Goal: Book appointment/travel/reservation

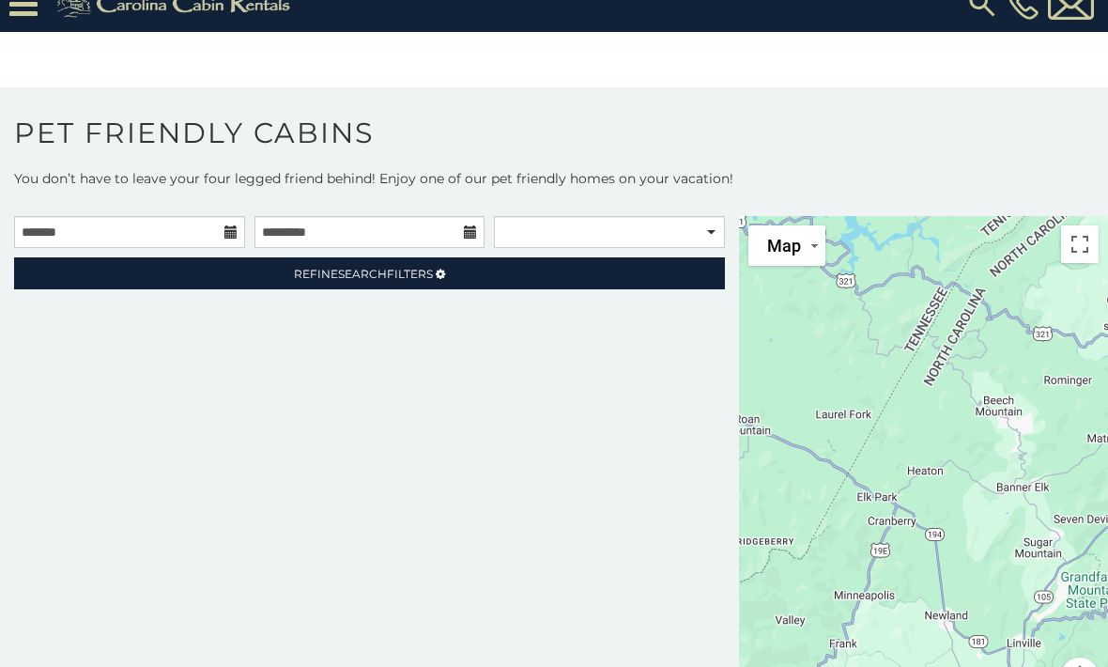
scroll to position [25, 0]
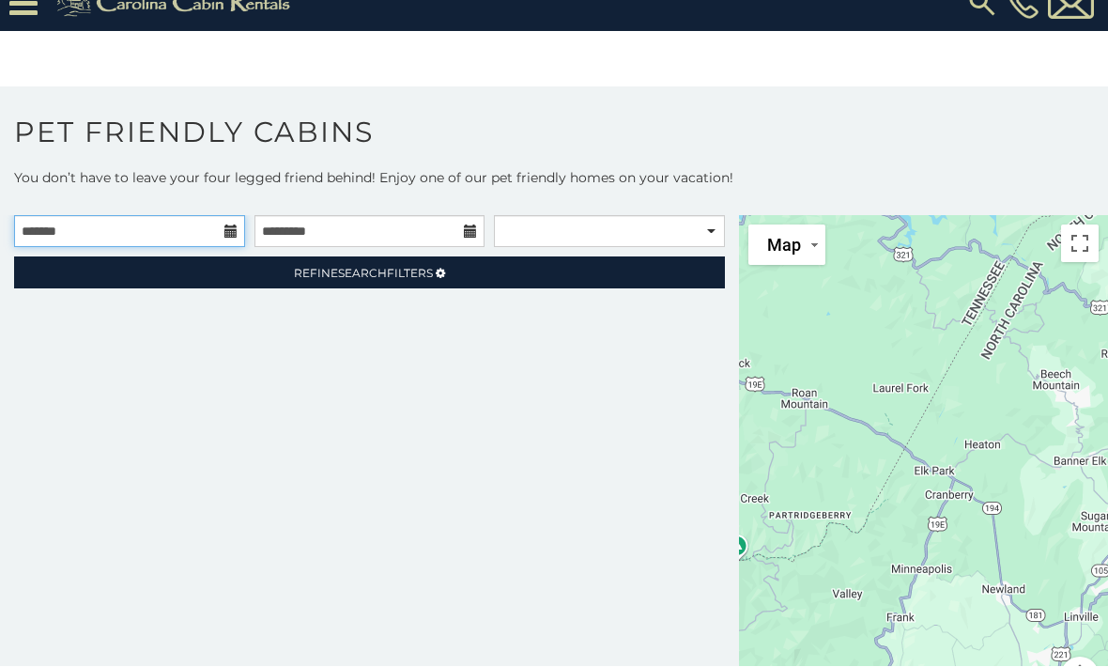
click at [153, 236] on input "text" at bounding box center [129, 232] width 231 height 32
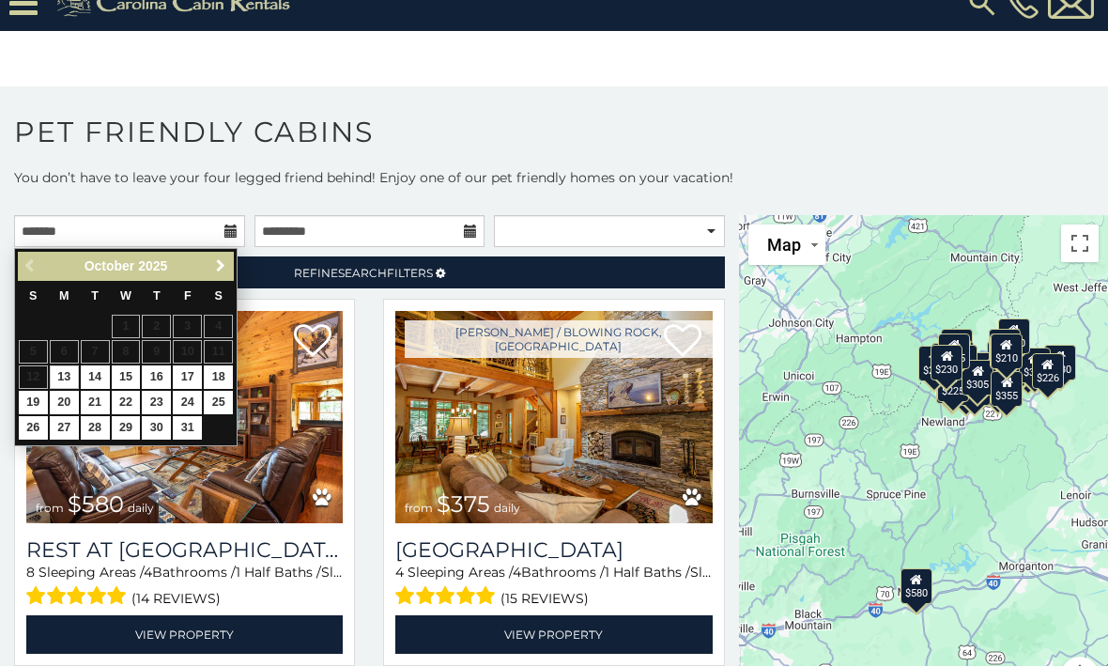
click at [225, 267] on span "Next" at bounding box center [220, 266] width 15 height 15
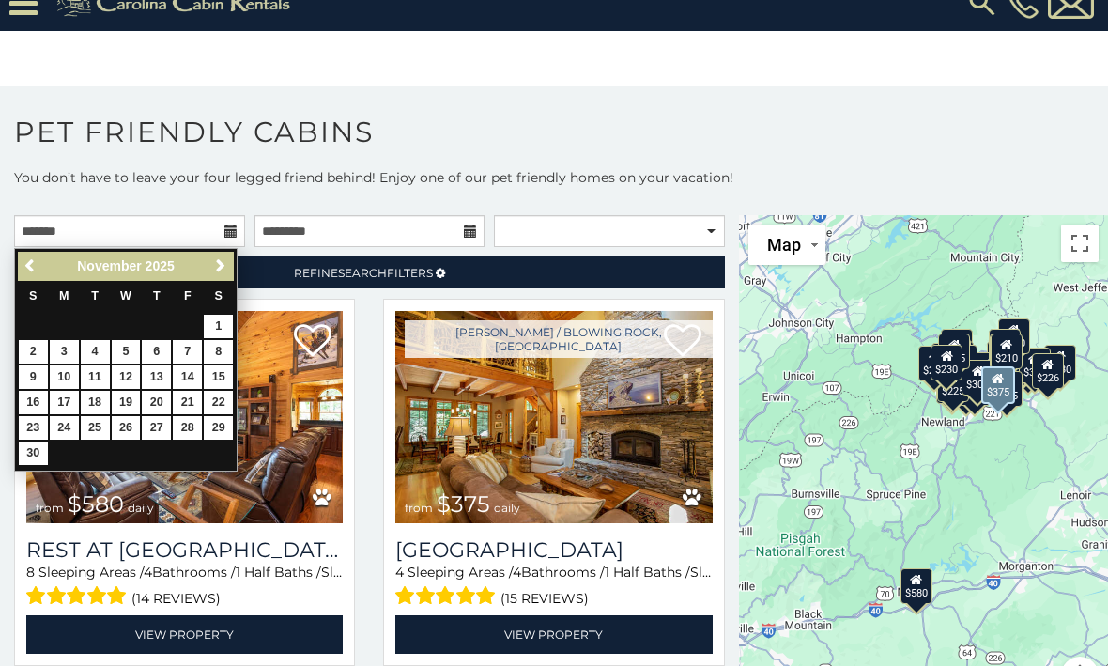
click at [566, 610] on span "(15 reviews)" at bounding box center [545, 599] width 88 height 24
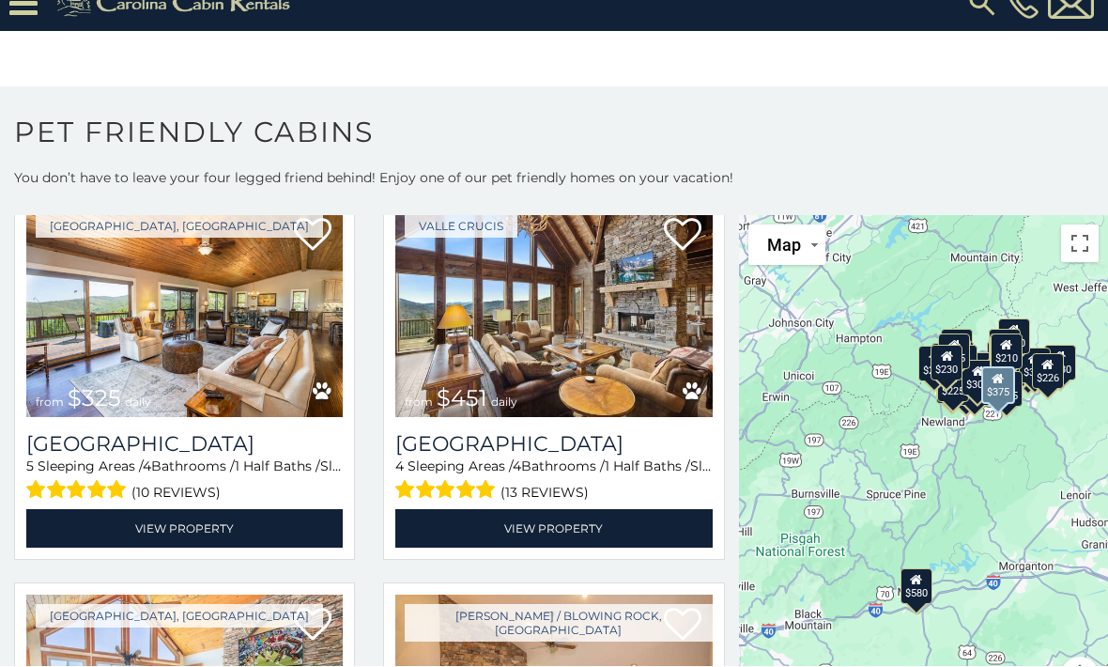
scroll to position [475, 0]
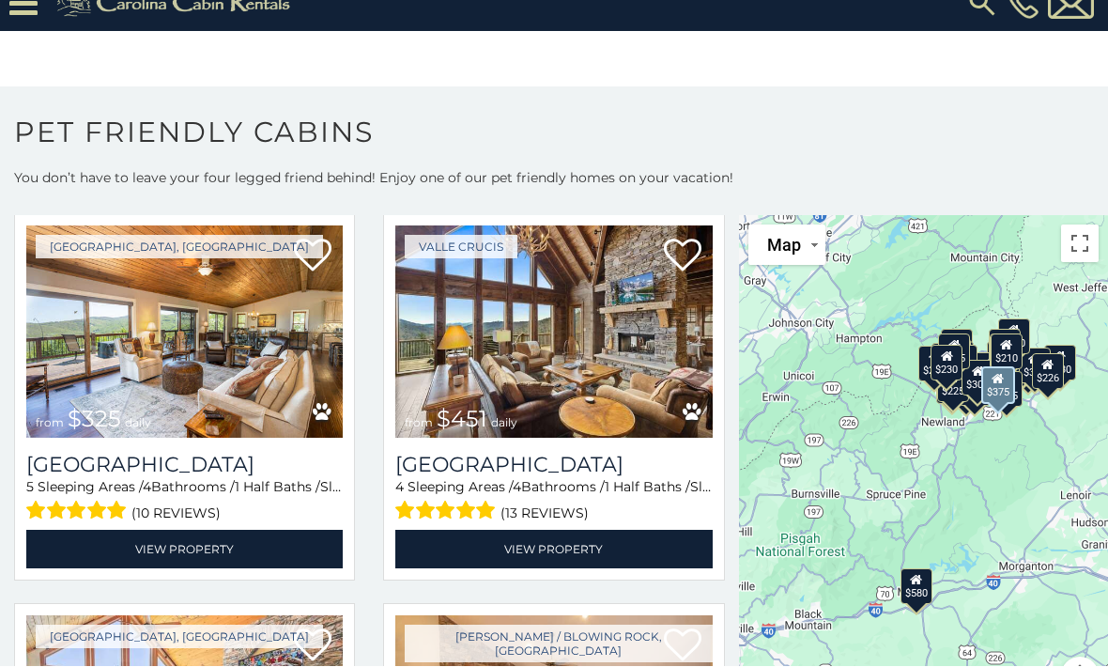
click at [639, 470] on h3 "[GEOGRAPHIC_DATA]" at bounding box center [553, 465] width 317 height 25
click at [604, 453] on h3 "[GEOGRAPHIC_DATA]" at bounding box center [553, 465] width 317 height 25
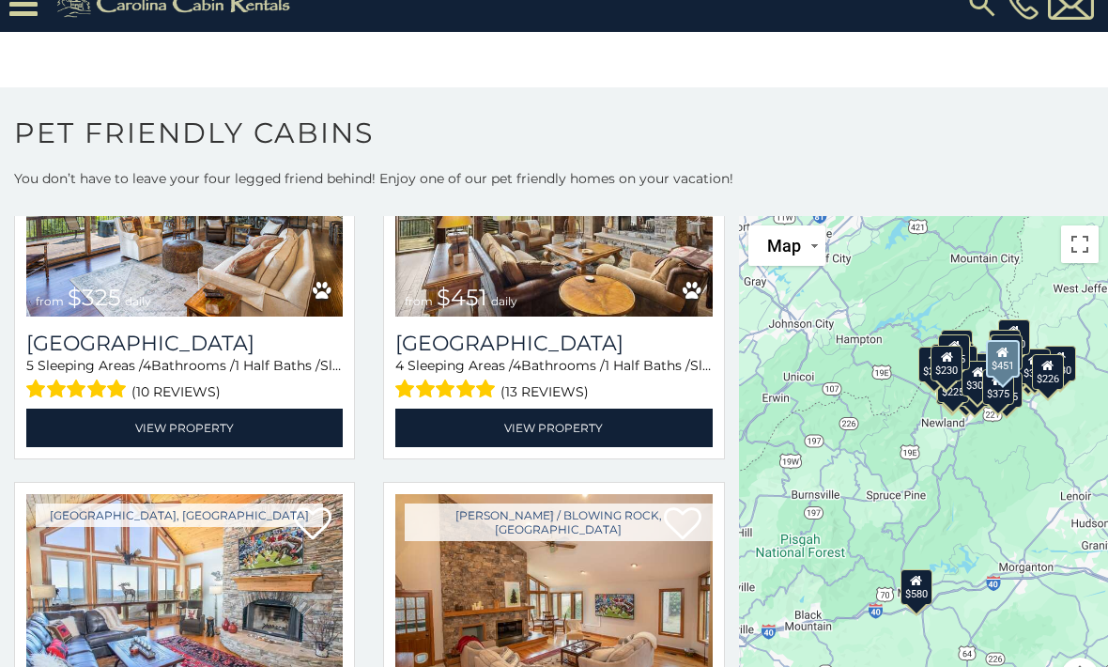
scroll to position [561, 0]
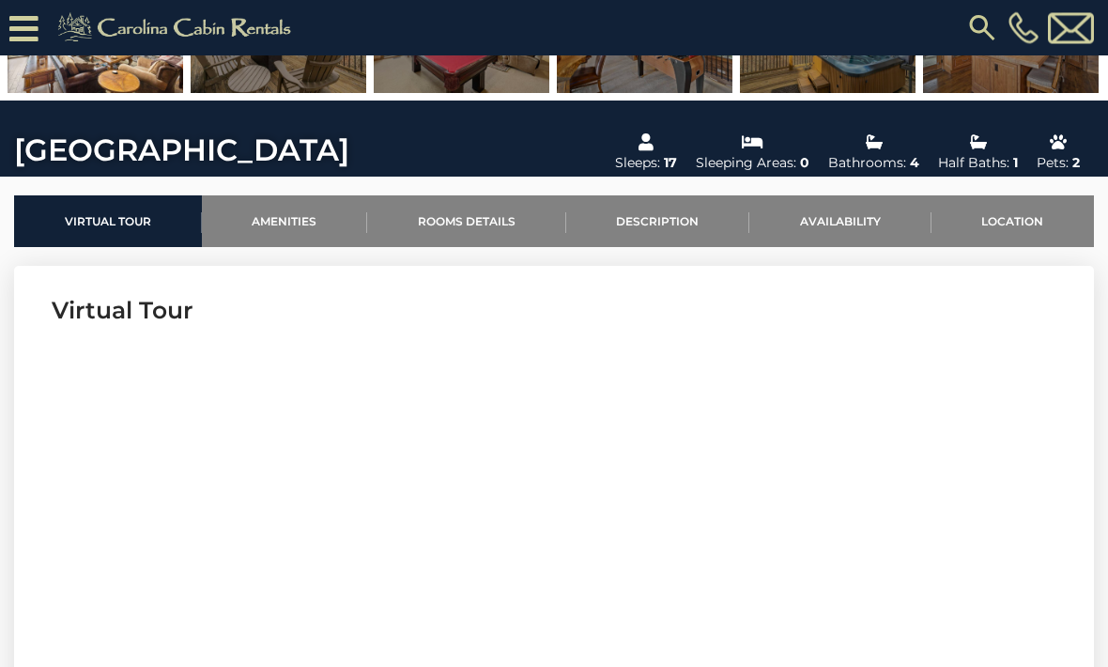
scroll to position [481, 0]
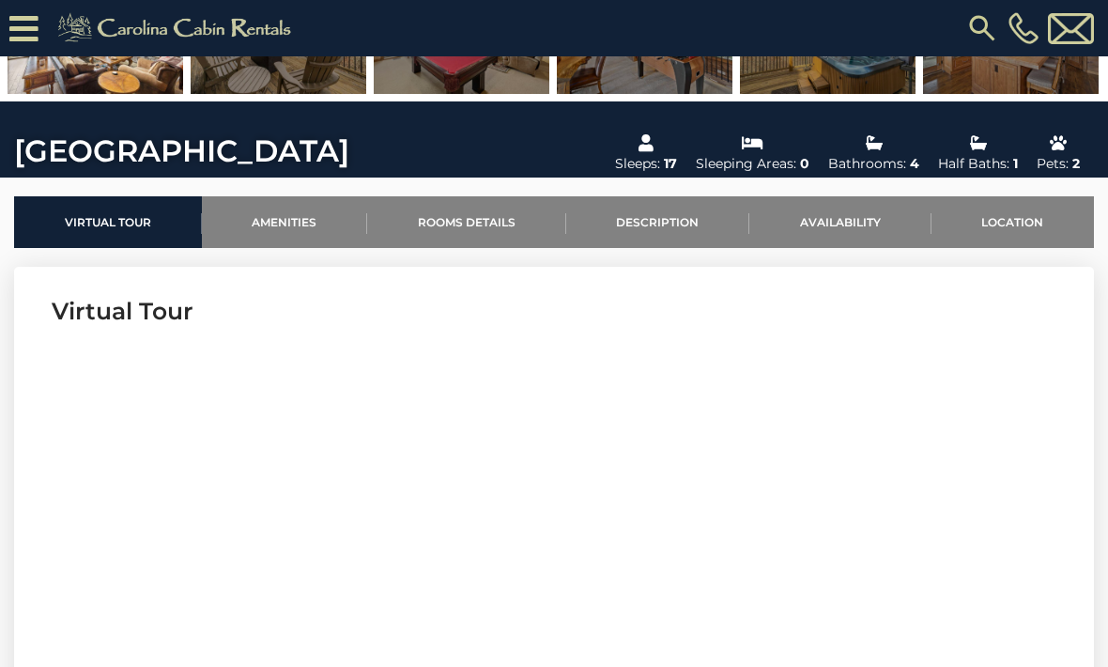
click at [291, 240] on link "Amenities" at bounding box center [285, 222] width 166 height 52
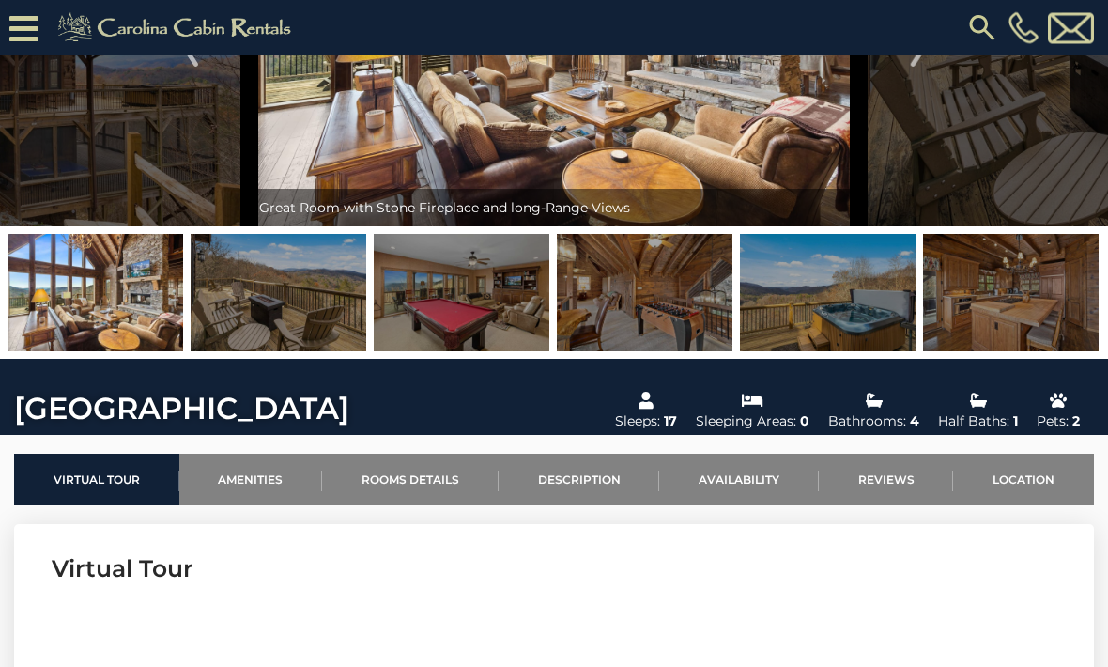
scroll to position [224, 0]
click at [1074, 293] on img at bounding box center [1011, 292] width 176 height 117
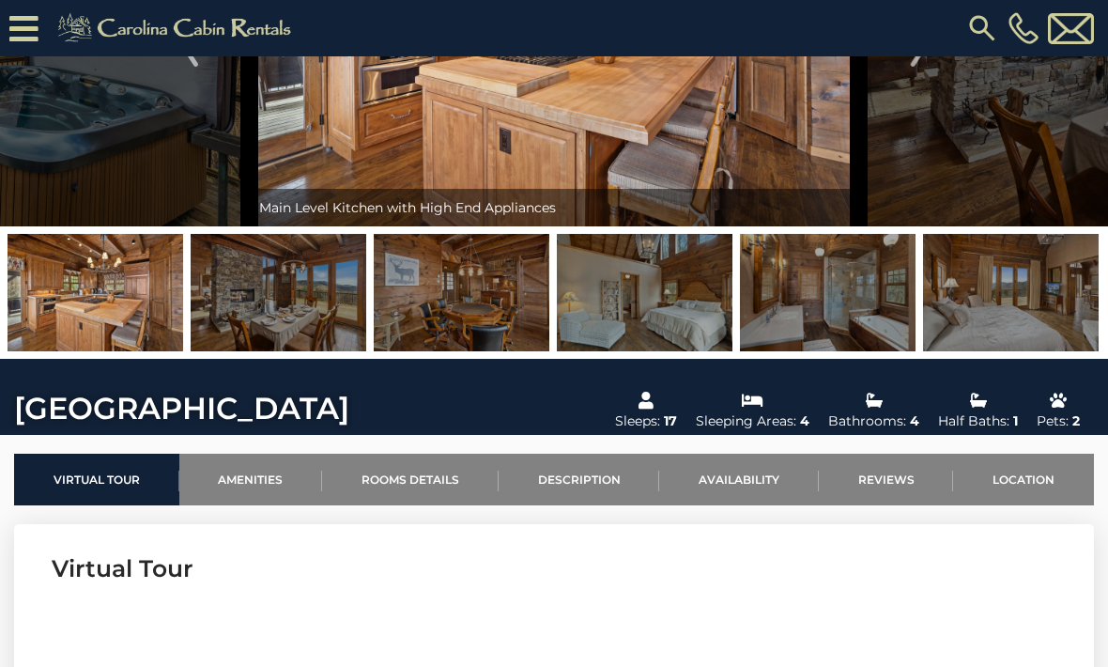
click at [1022, 318] on img at bounding box center [1011, 292] width 176 height 117
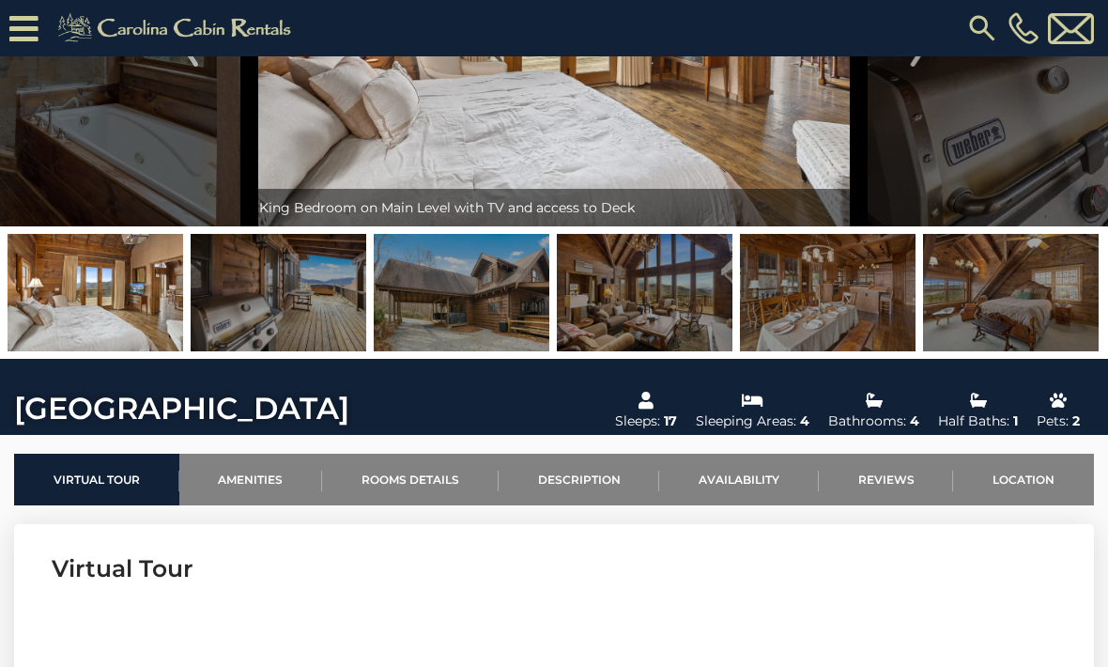
click at [1044, 309] on img at bounding box center [1011, 292] width 176 height 117
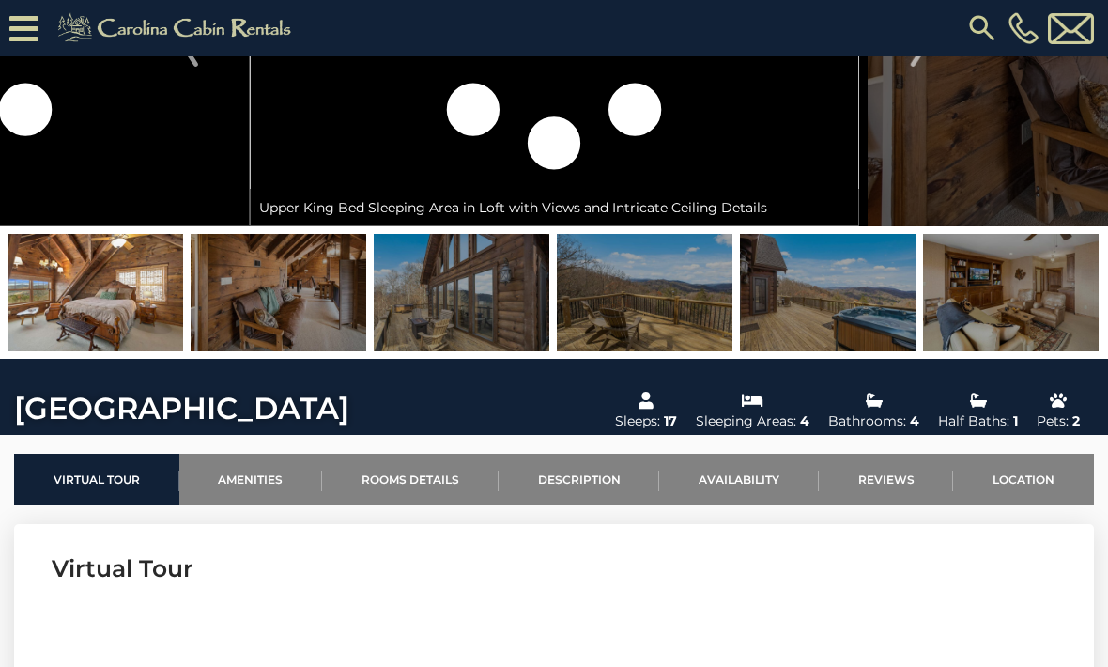
click at [1047, 310] on img at bounding box center [1011, 292] width 176 height 117
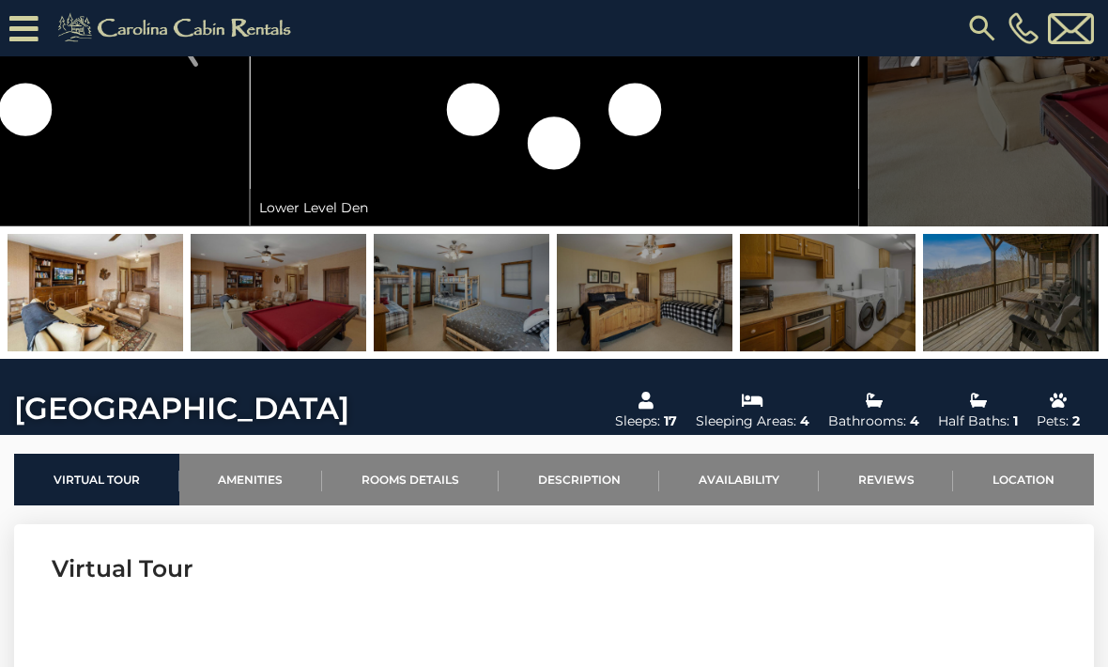
click at [1052, 320] on img at bounding box center [1011, 292] width 176 height 117
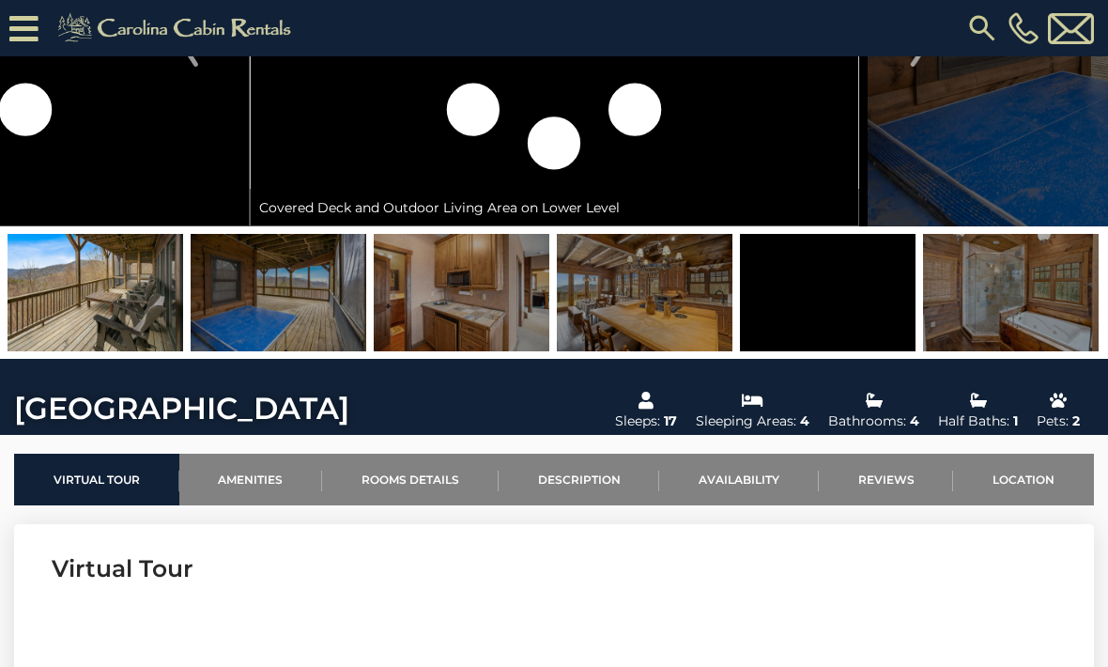
click at [1063, 320] on img at bounding box center [1011, 292] width 176 height 117
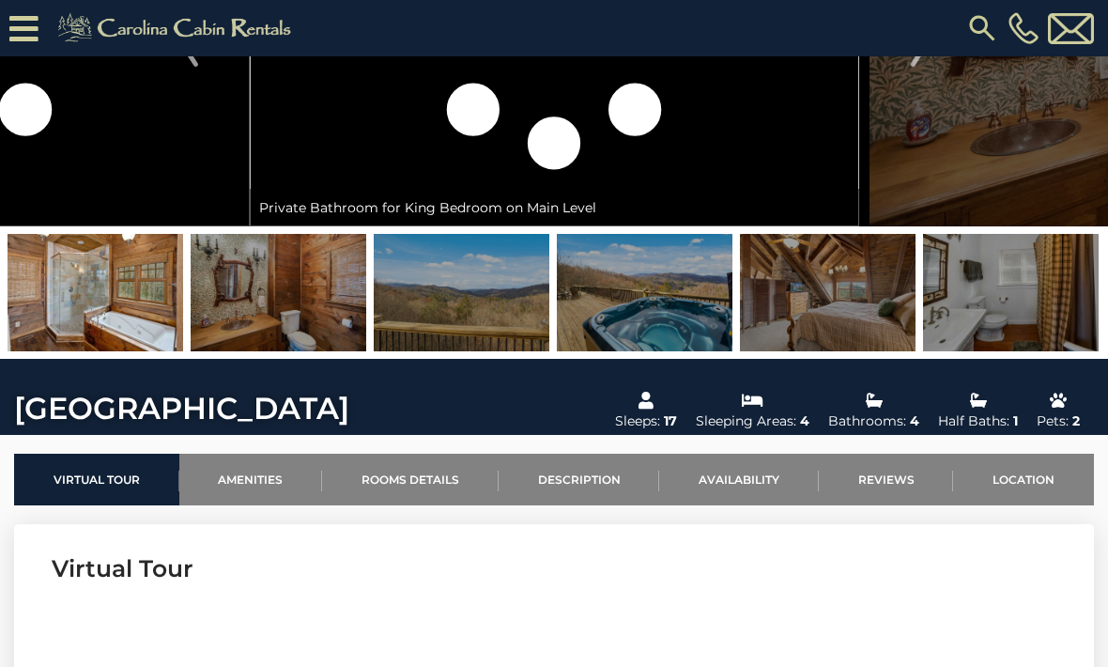
click at [1039, 321] on img at bounding box center [1011, 292] width 176 height 117
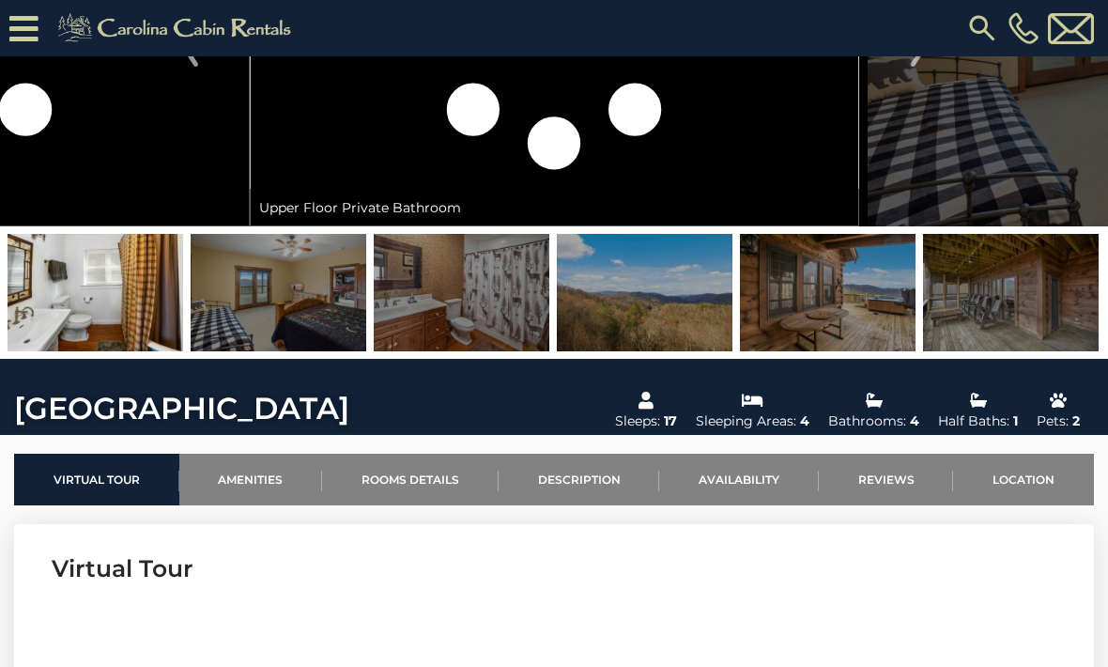
click at [1058, 324] on img at bounding box center [1011, 292] width 176 height 117
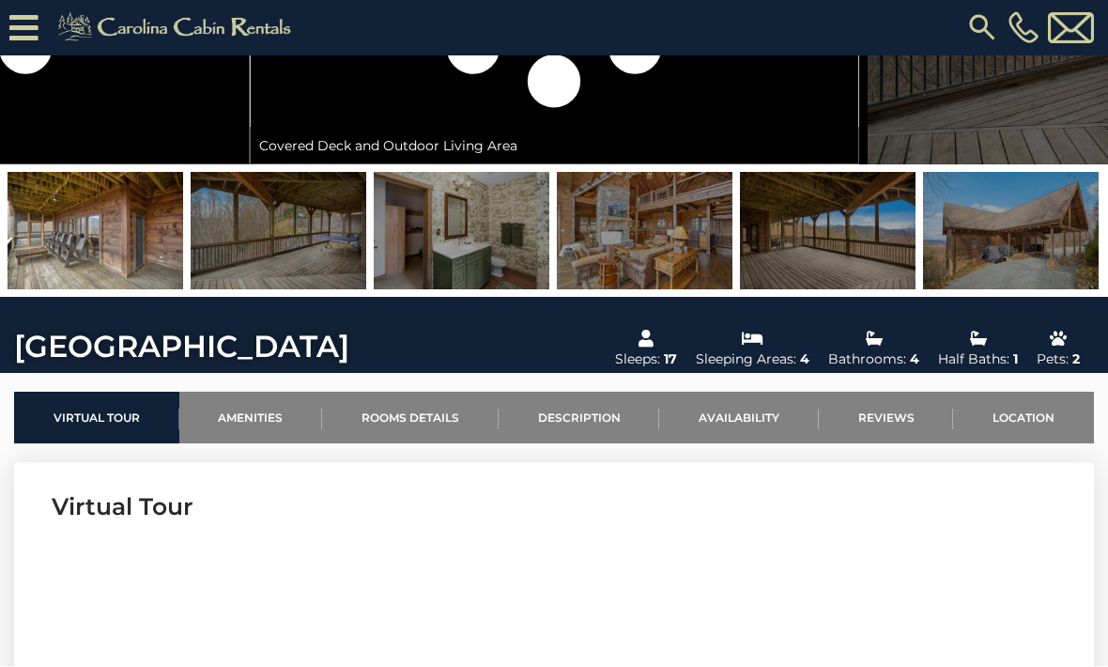
scroll to position [286, 0]
